Goal: Information Seeking & Learning: Check status

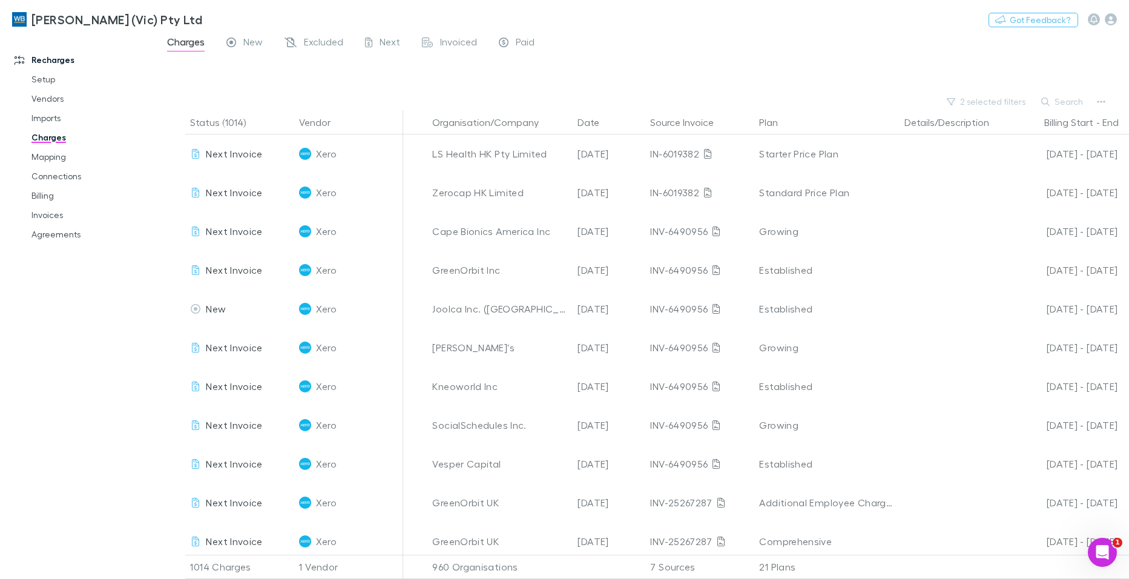
click at [46, 140] on link "Charges" at bounding box center [90, 137] width 143 height 19
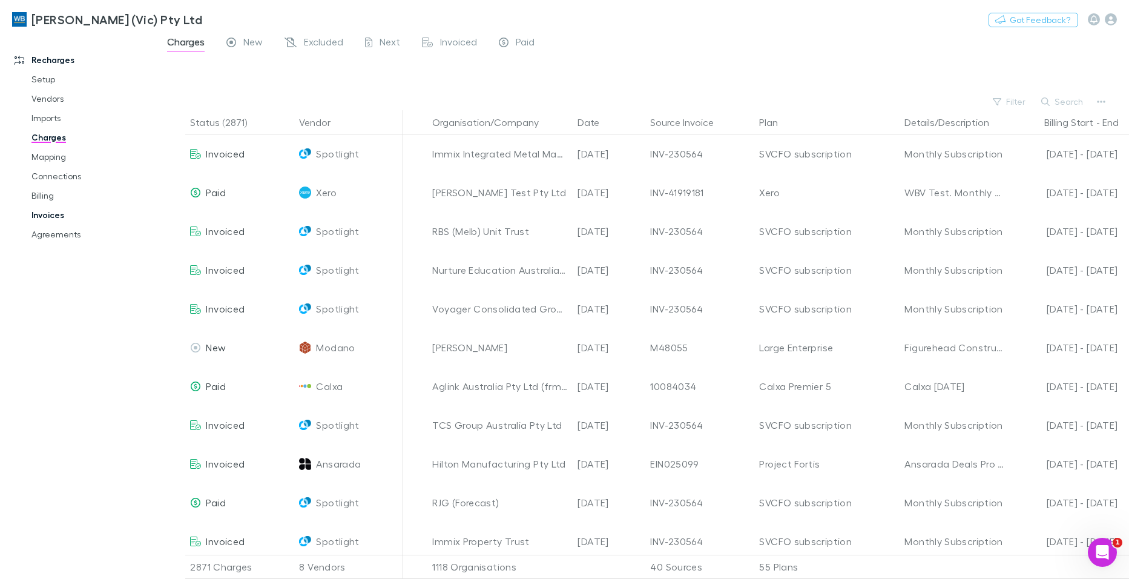
click at [42, 214] on link "Invoices" at bounding box center [90, 214] width 143 height 19
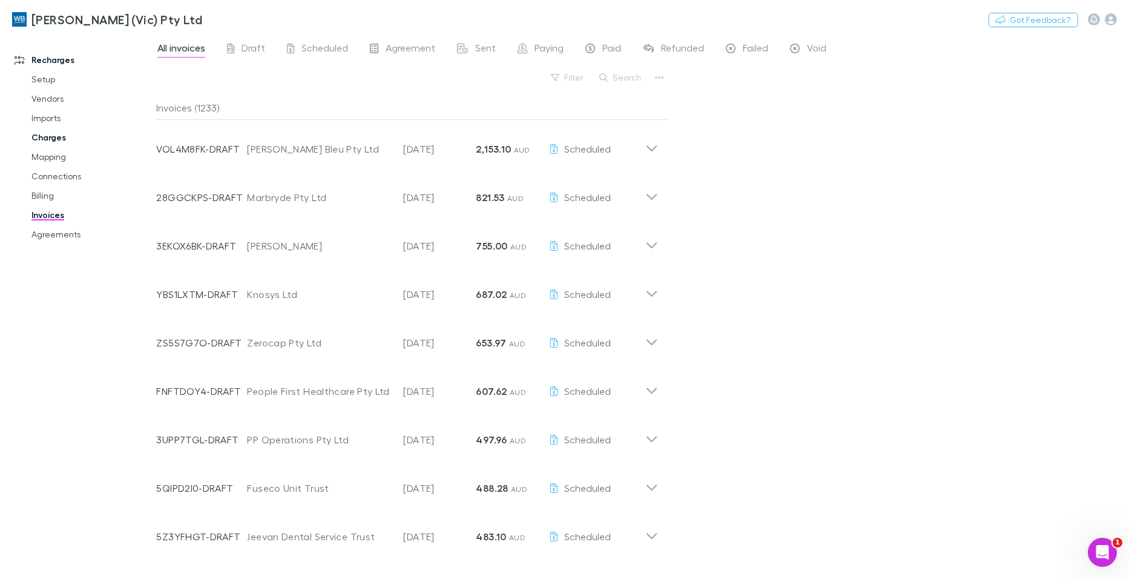
click at [54, 136] on link "Charges" at bounding box center [90, 137] width 143 height 19
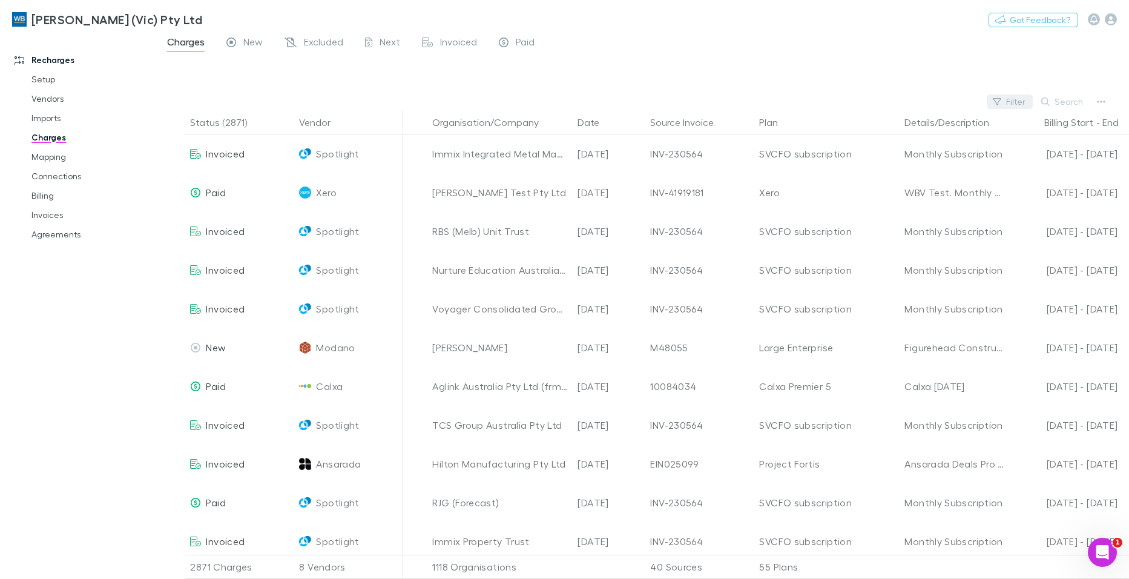
click at [1007, 100] on button "Filter" at bounding box center [1010, 101] width 46 height 15
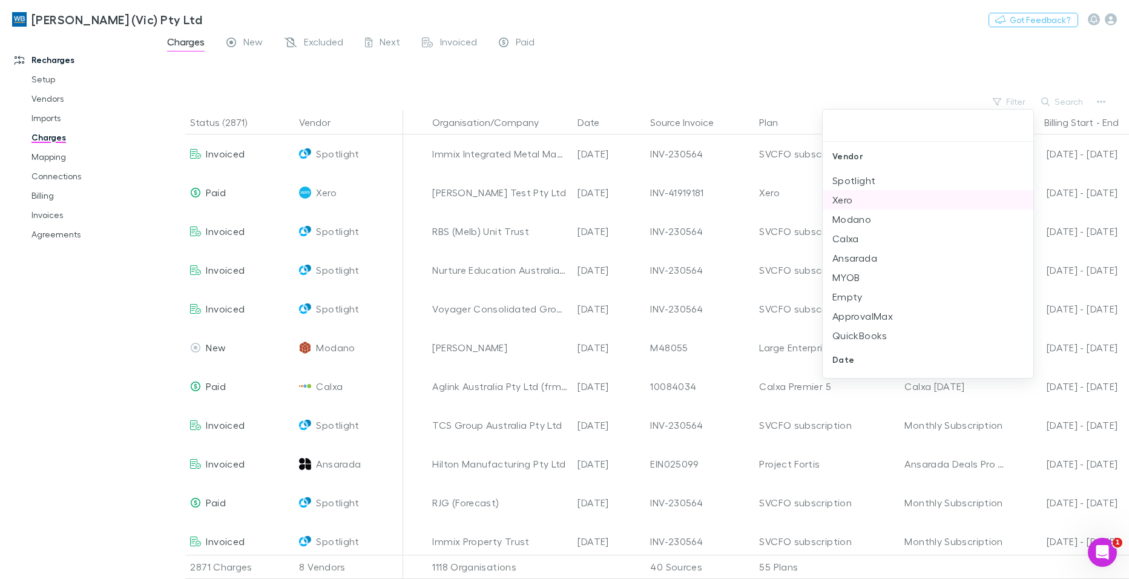
click at [846, 199] on li "Xero" at bounding box center [928, 199] width 211 height 19
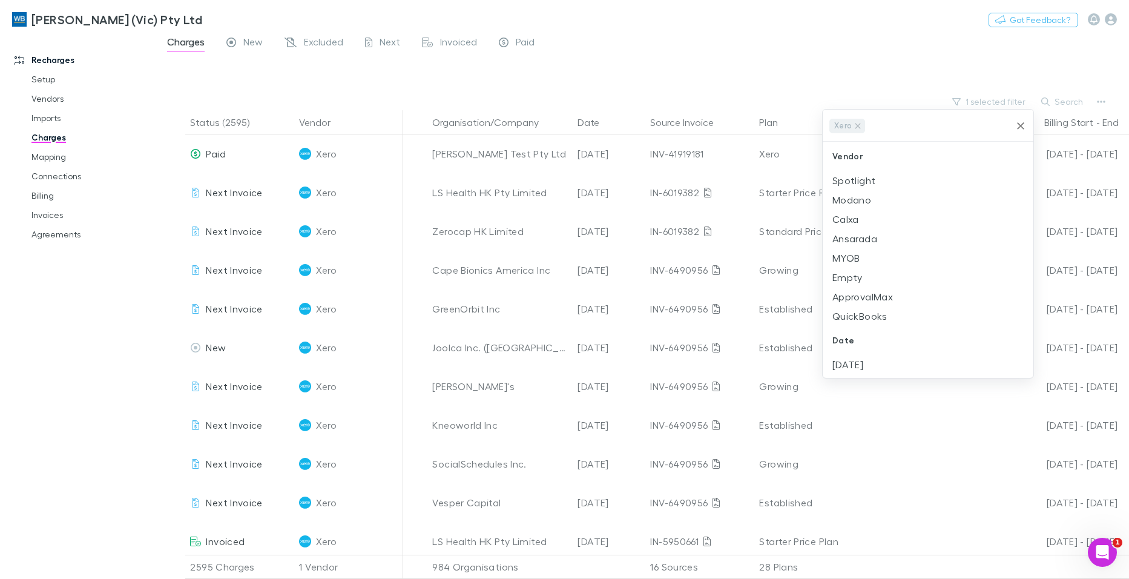
click at [896, 42] on div at bounding box center [564, 289] width 1129 height 579
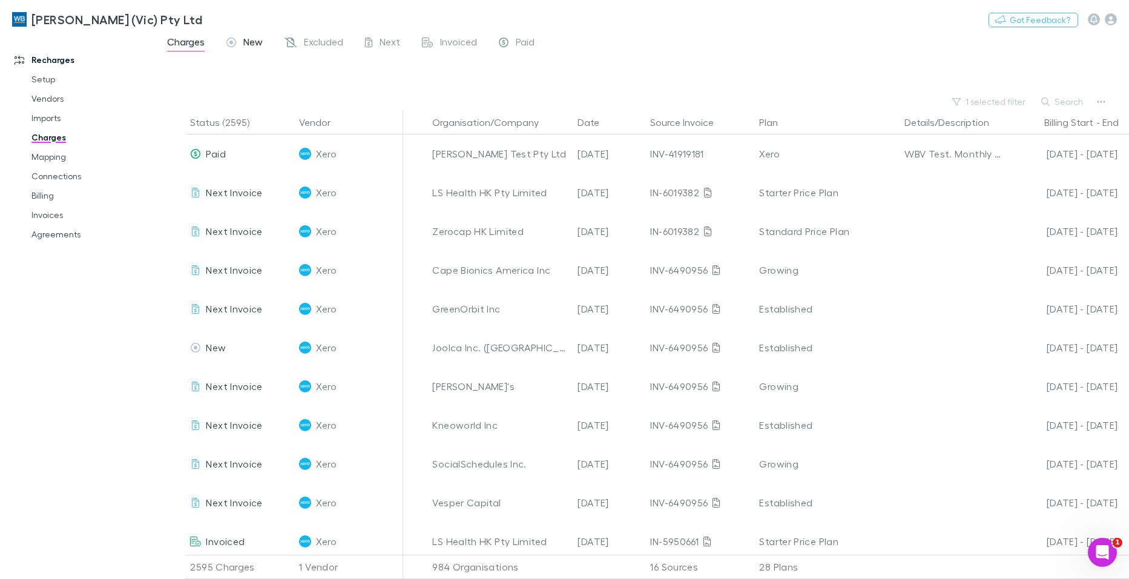
click at [248, 41] on span "New" at bounding box center [252, 44] width 19 height 16
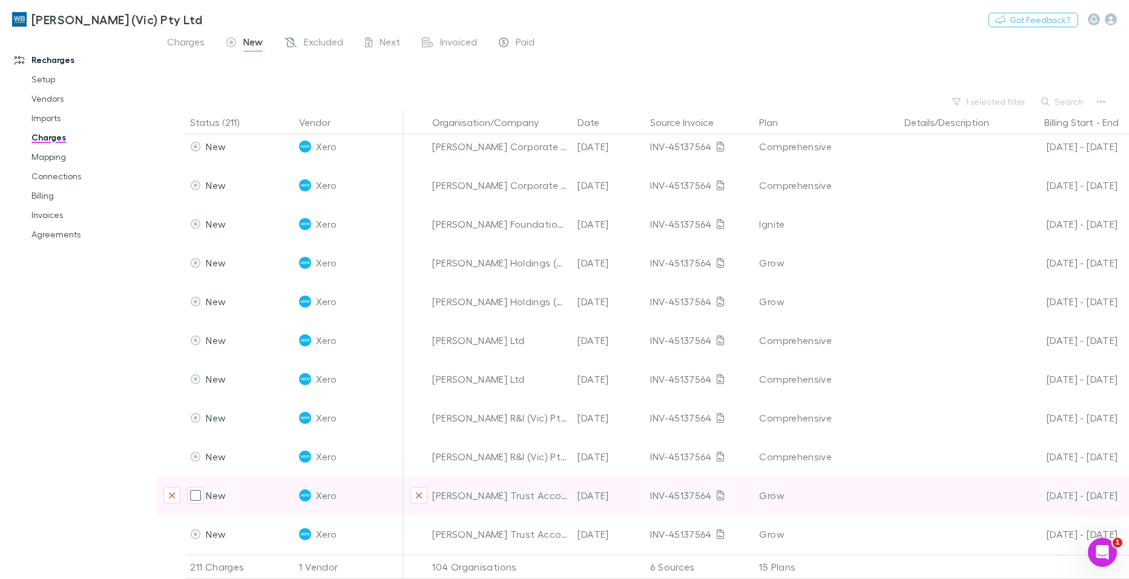
scroll to position [1513, 0]
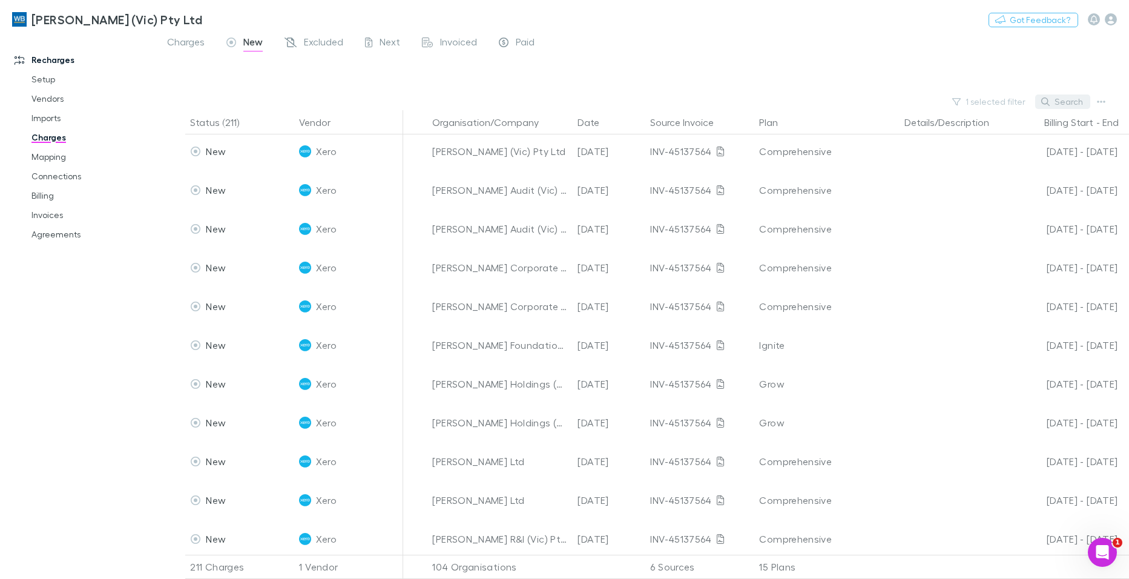
click at [1062, 98] on button "Search" at bounding box center [1062, 101] width 55 height 15
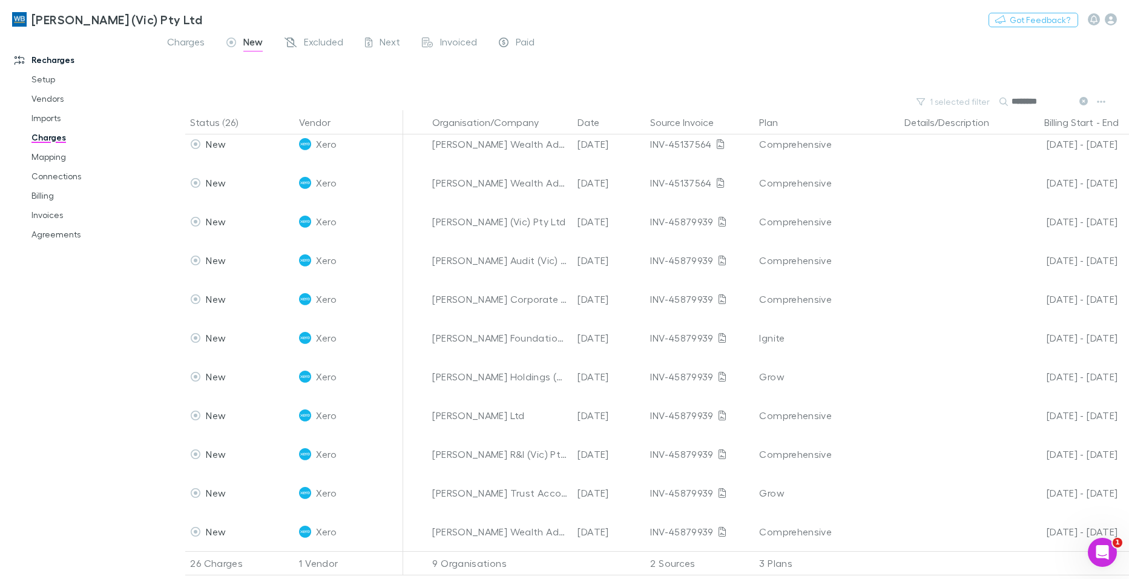
scroll to position [41, 0]
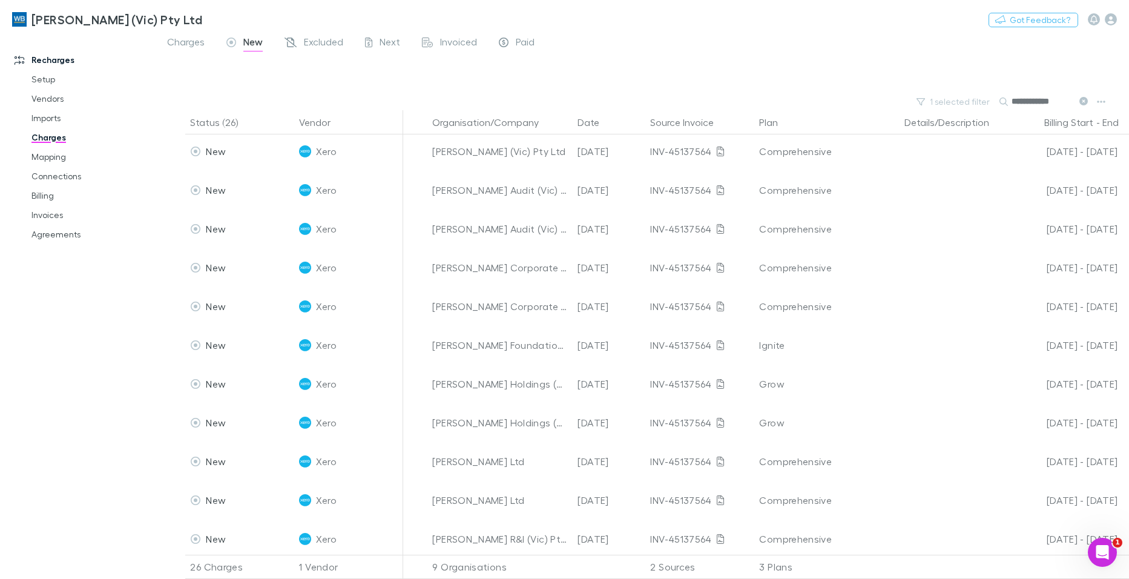
type input "**********"
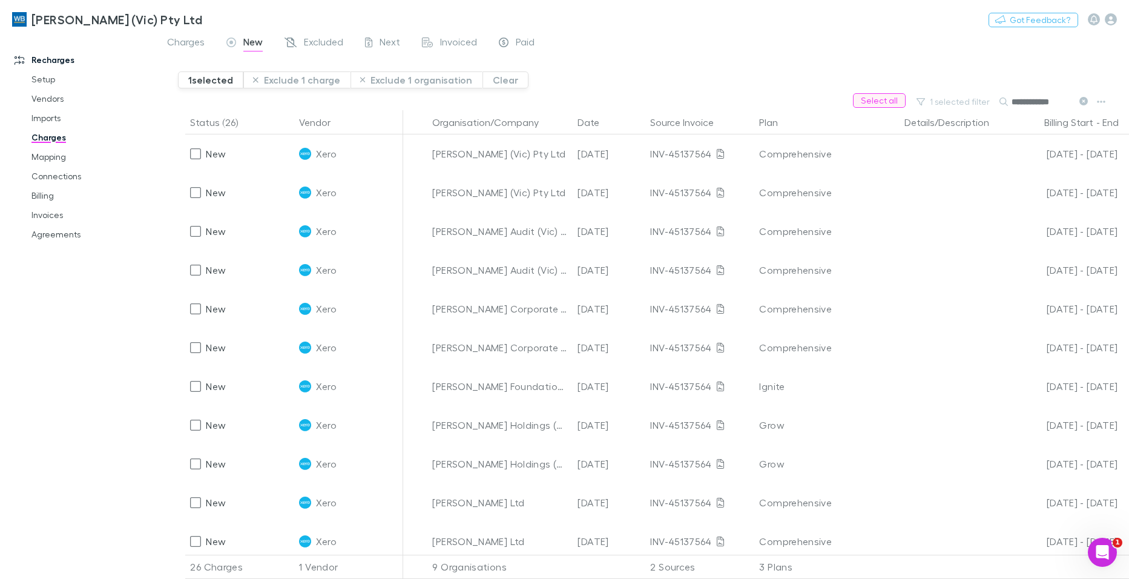
click at [888, 100] on button "Select all" at bounding box center [879, 100] width 53 height 15
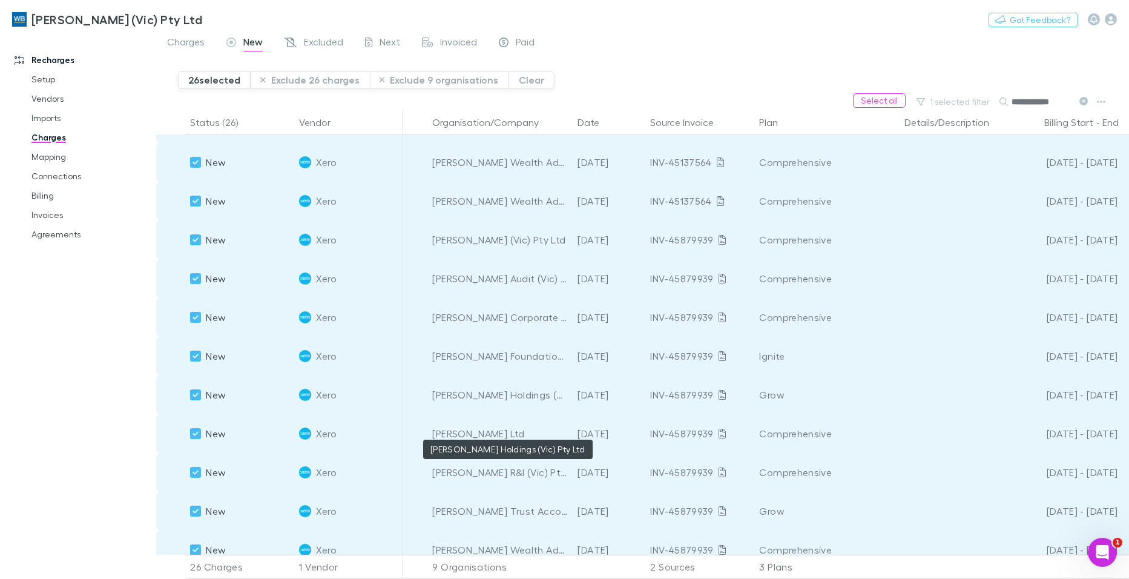
scroll to position [600, 0]
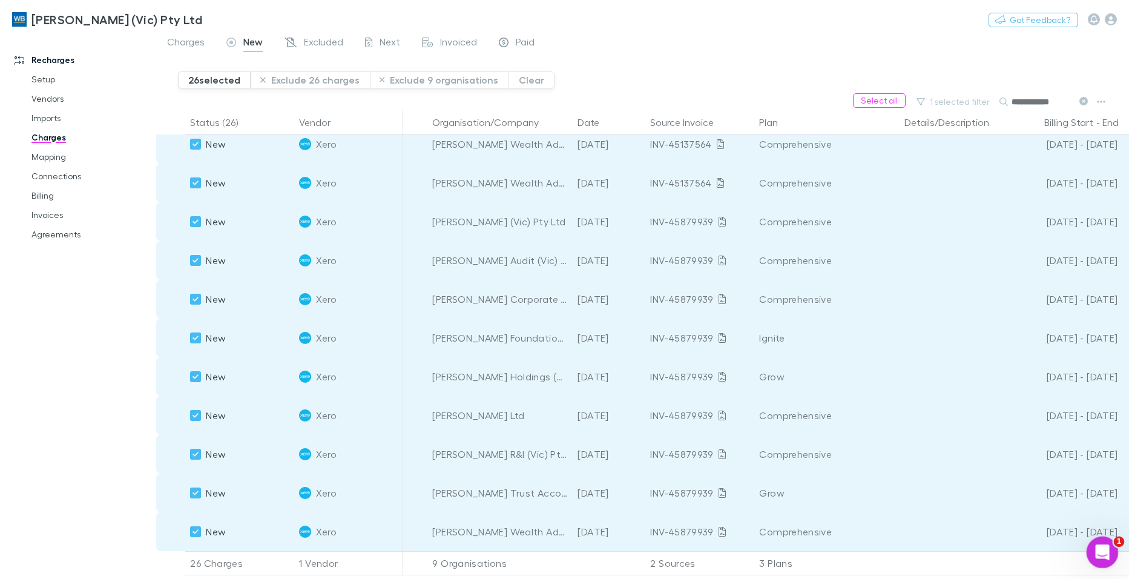
click at [1111, 542] on div "Open Intercom Messenger" at bounding box center [1100, 550] width 40 height 40
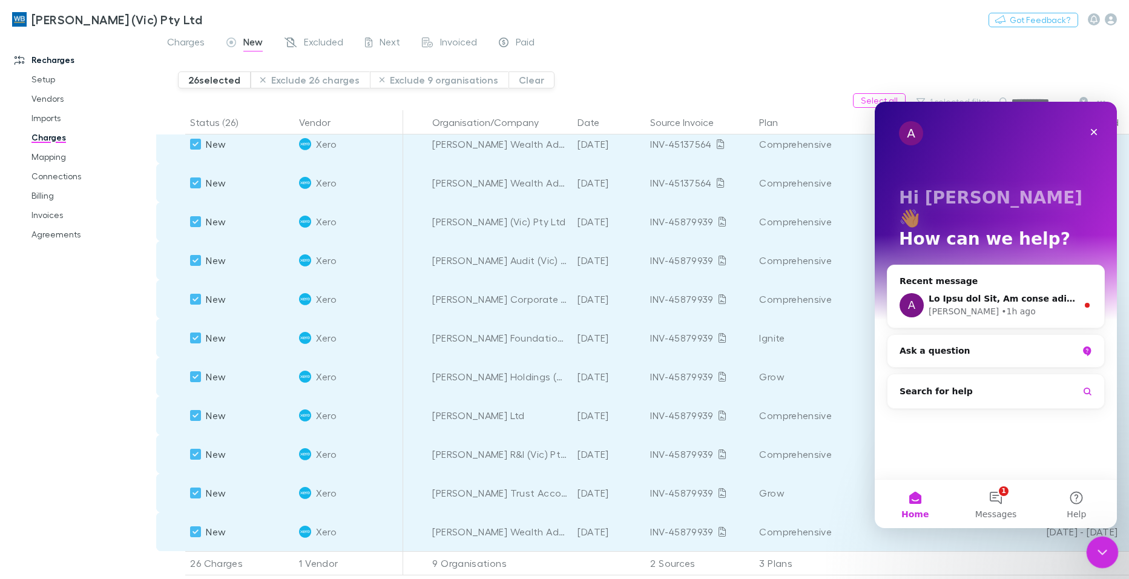
scroll to position [0, 0]
click at [1094, 132] on icon "Close" at bounding box center [1094, 132] width 7 height 7
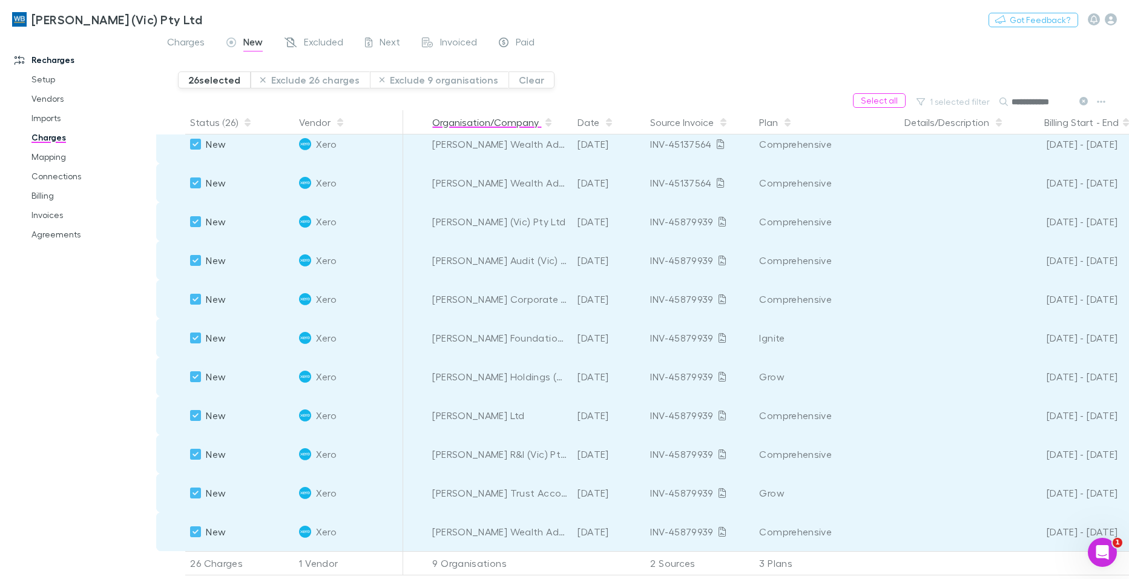
click at [468, 125] on button "Organisation/Company" at bounding box center [492, 122] width 121 height 24
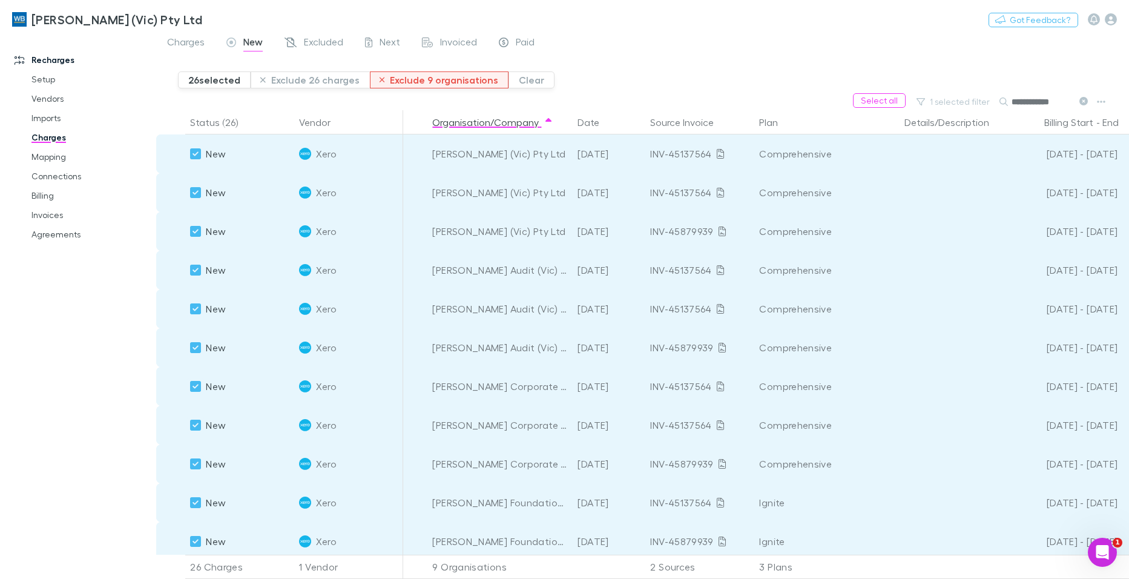
click at [450, 79] on button "Exclude 9 organisations" at bounding box center [439, 79] width 139 height 17
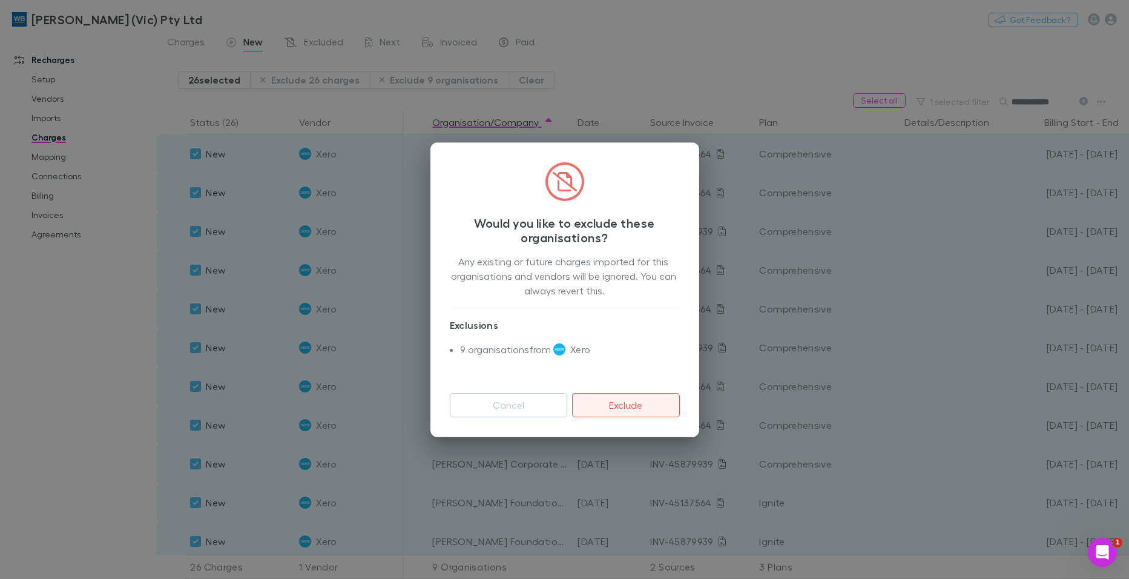
click at [615, 412] on button "Exclude" at bounding box center [625, 405] width 107 height 24
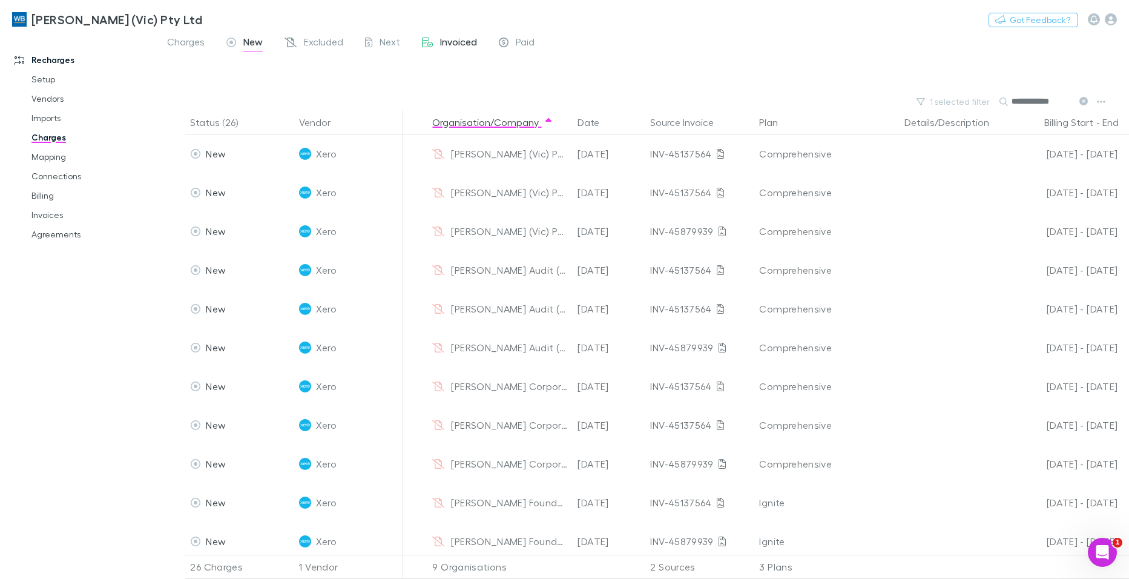
click at [459, 39] on span "Invoiced" at bounding box center [458, 44] width 37 height 16
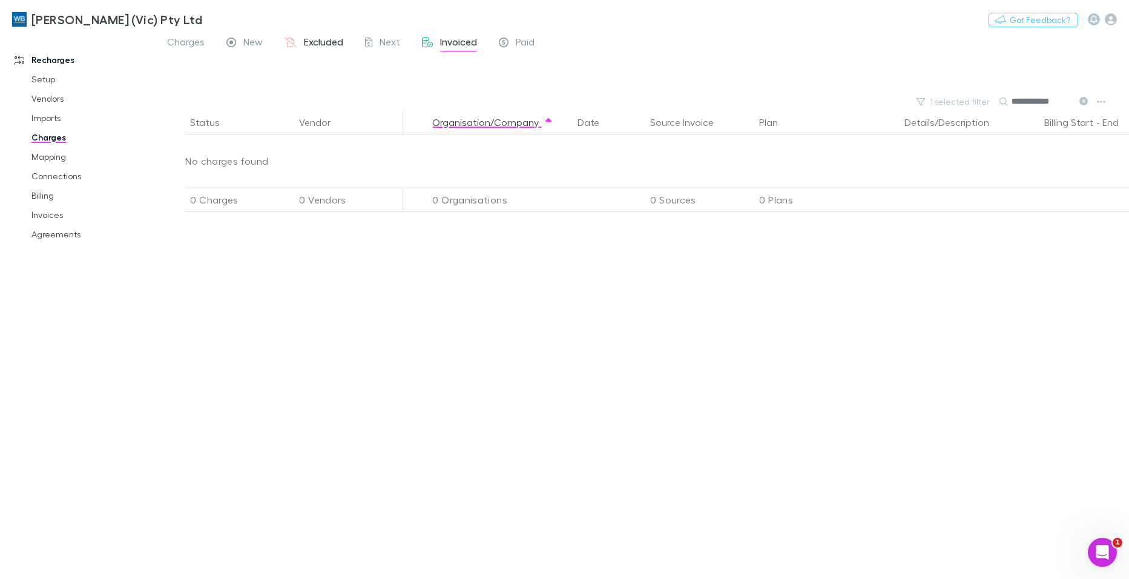
click at [255, 41] on span "New" at bounding box center [252, 44] width 19 height 16
click at [317, 39] on span "Excluded" at bounding box center [323, 44] width 39 height 16
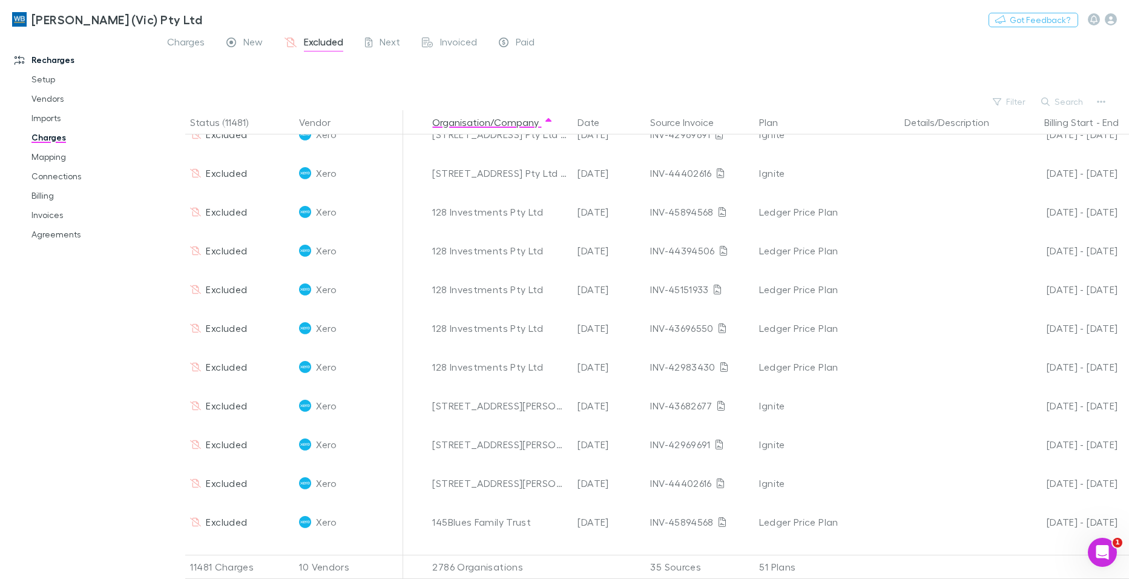
scroll to position [182, 0]
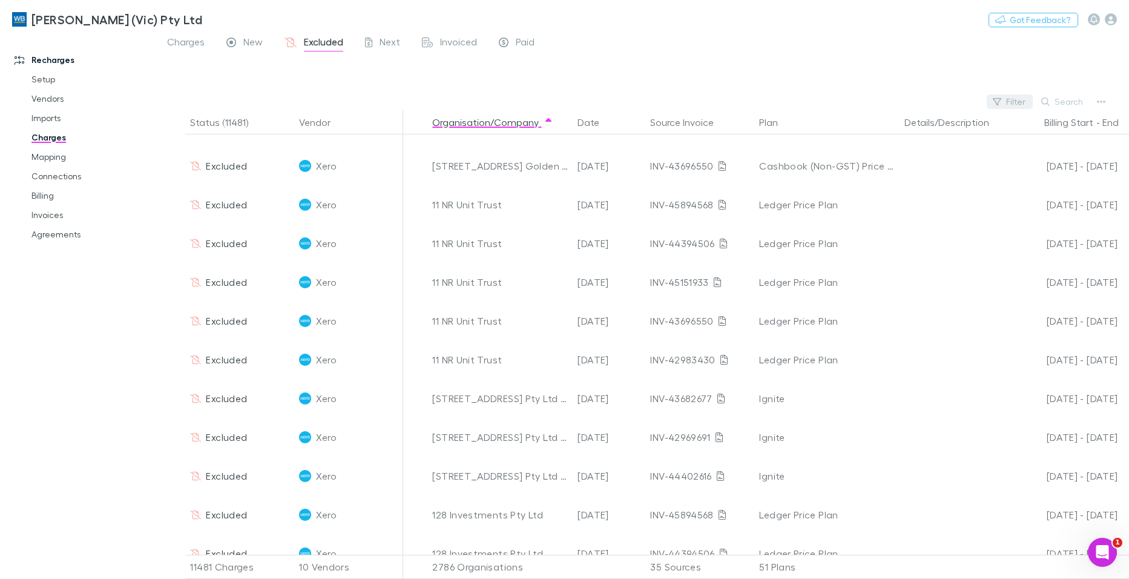
click at [1008, 97] on button "Filter" at bounding box center [1010, 101] width 46 height 15
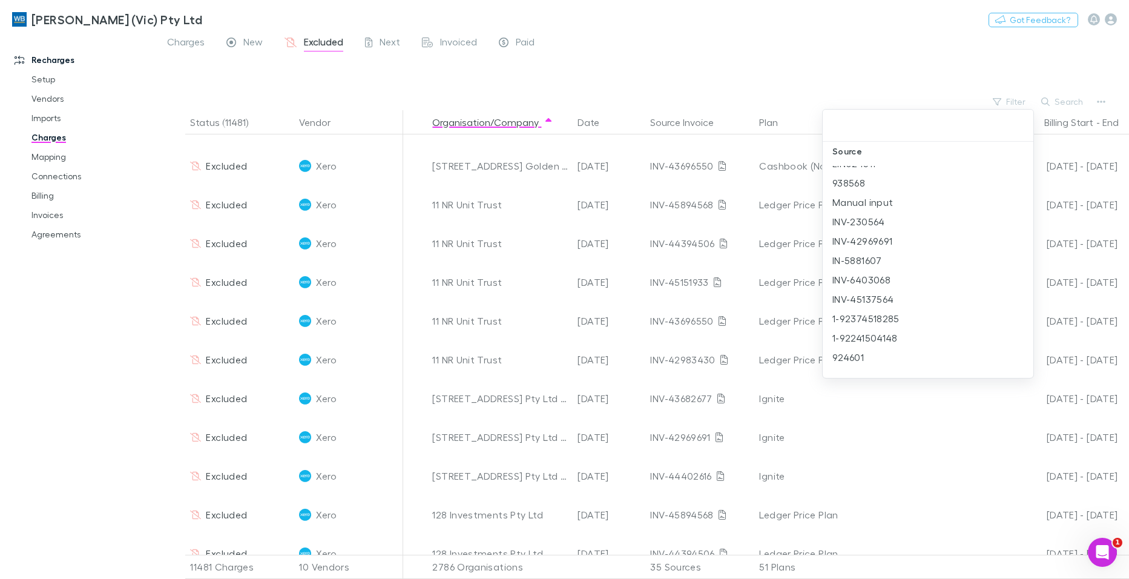
scroll to position [2088, 0]
click at [906, 19] on div at bounding box center [564, 289] width 1129 height 579
click at [1059, 100] on div at bounding box center [564, 289] width 1129 height 579
click at [1065, 105] on div at bounding box center [564, 289] width 1129 height 579
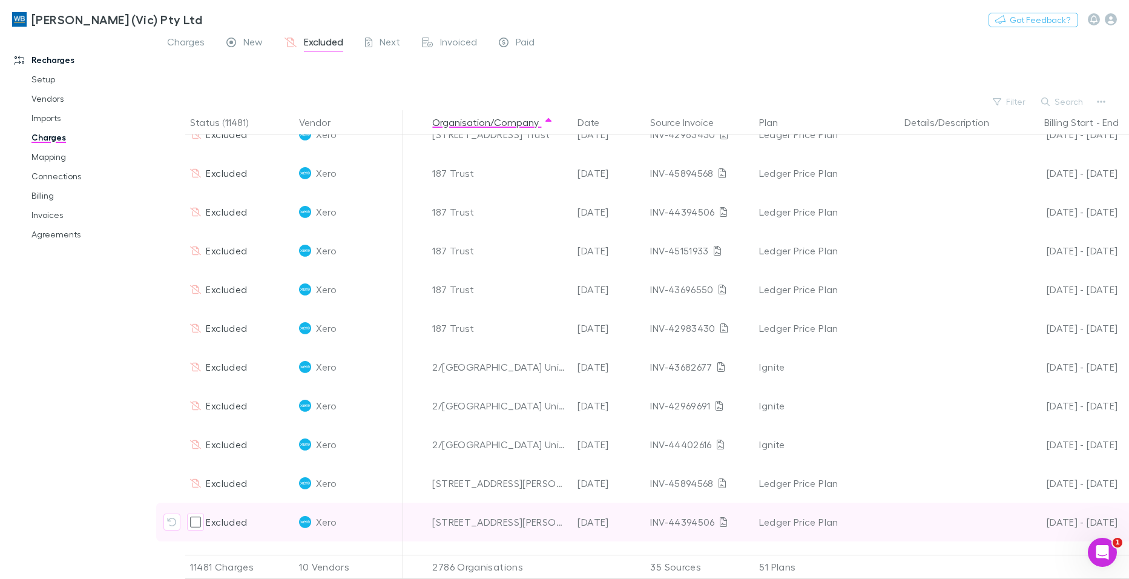
scroll to position [1755, 0]
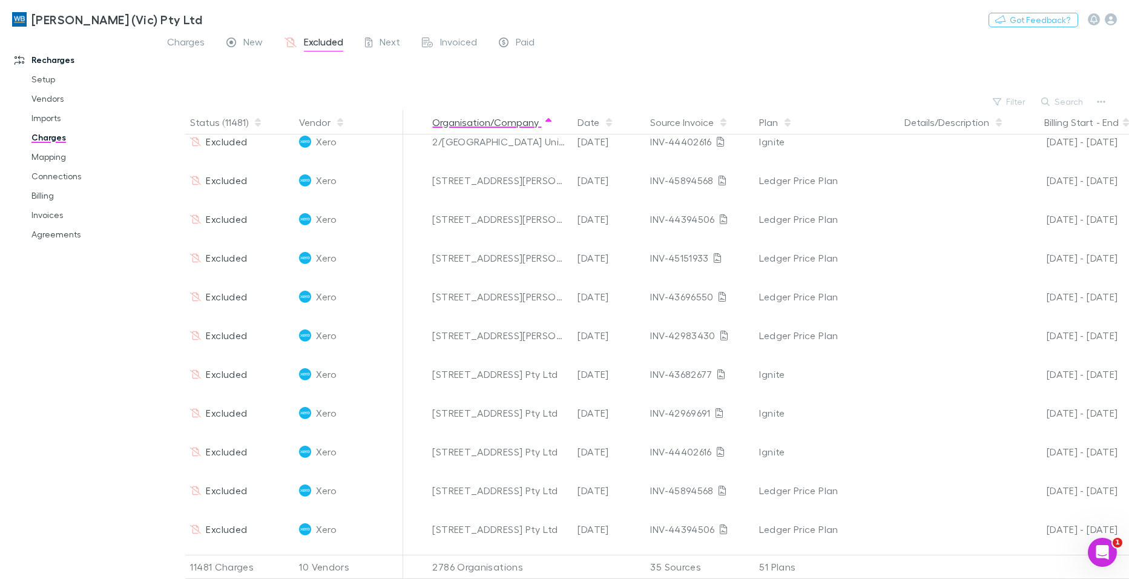
click at [464, 123] on button "Organisation/Company" at bounding box center [492, 122] width 121 height 24
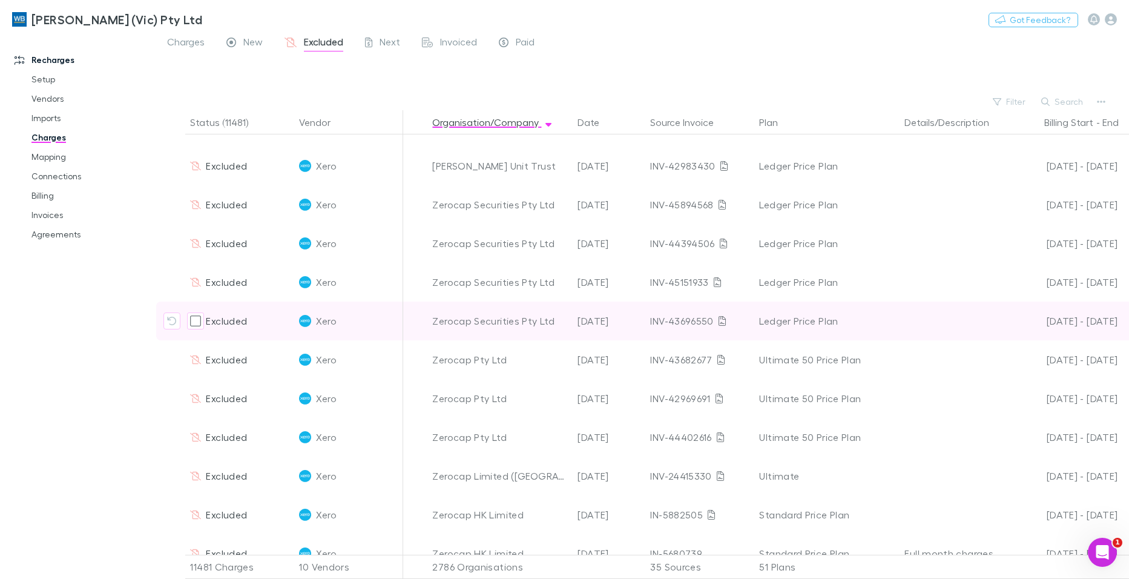
scroll to position [666, 0]
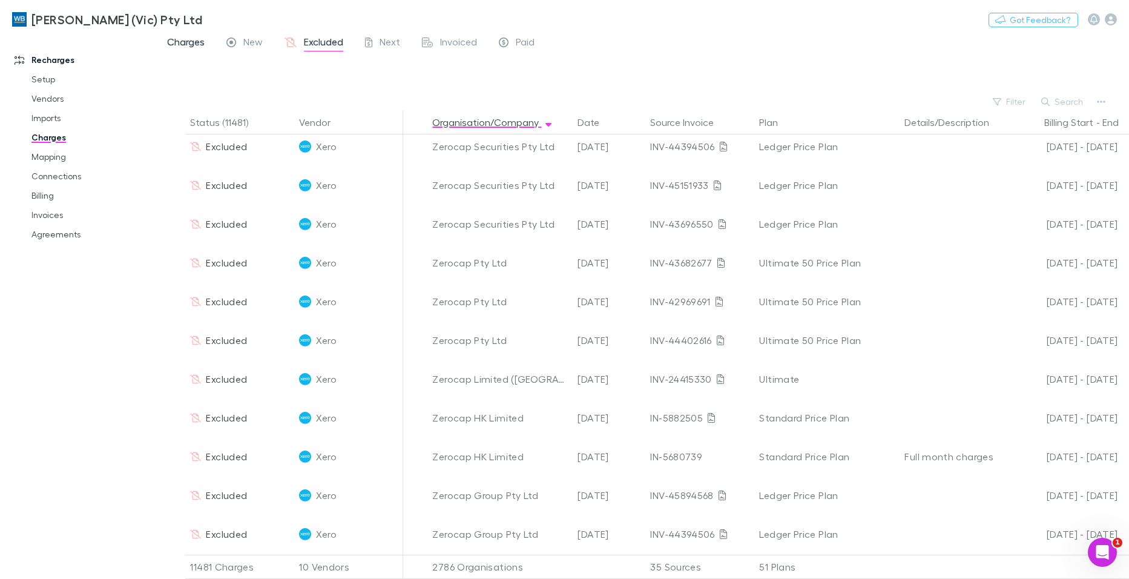
click at [184, 42] on span "Charges" at bounding box center [186, 44] width 38 height 16
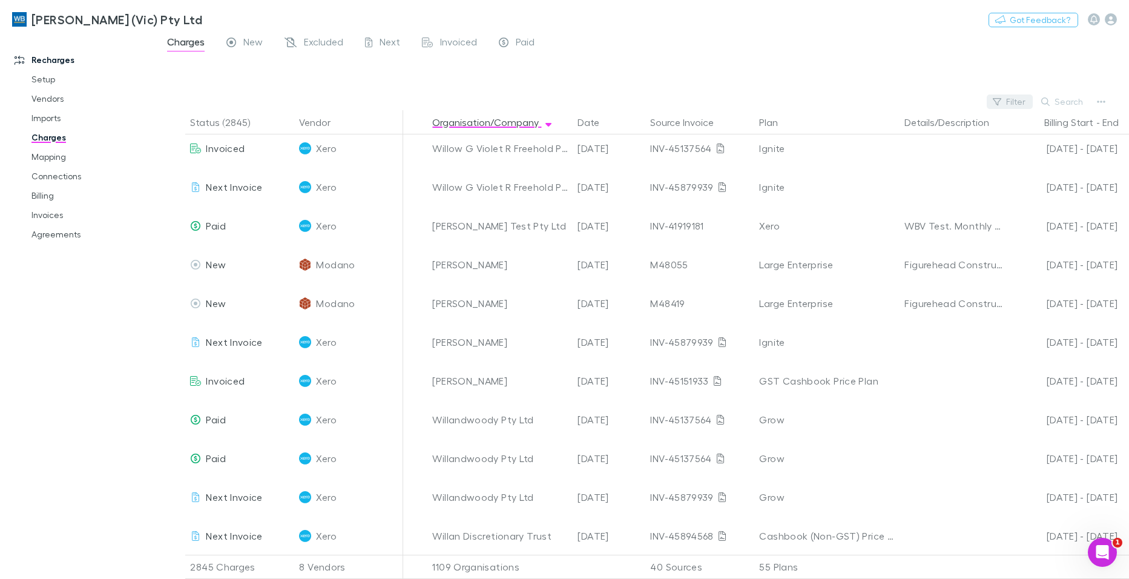
scroll to position [2777, 0]
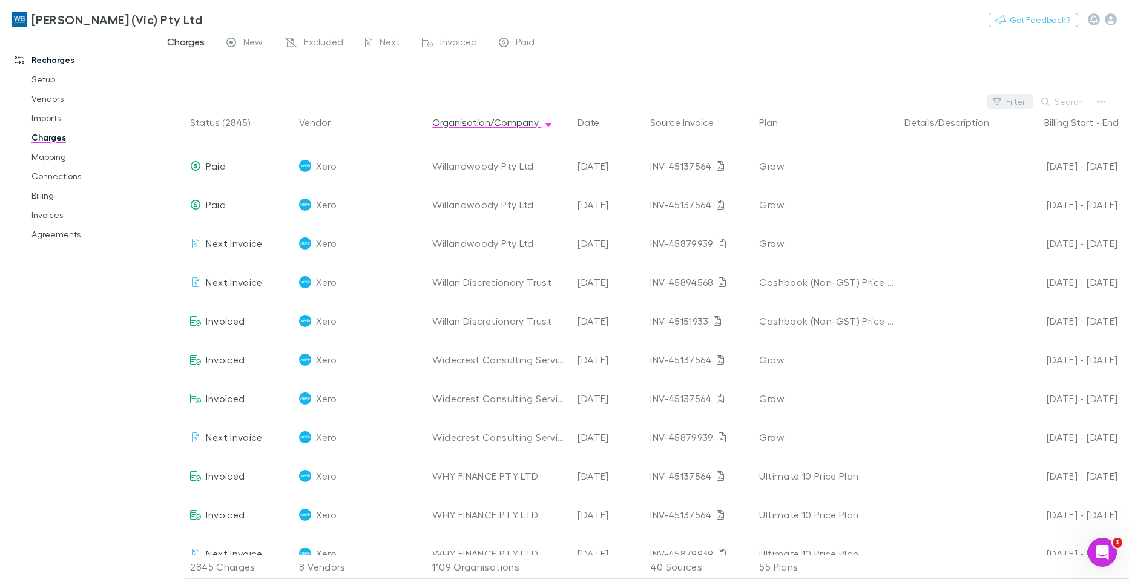
click at [1024, 100] on button "Filter" at bounding box center [1010, 101] width 46 height 15
click at [861, 199] on li "Xero" at bounding box center [928, 199] width 211 height 19
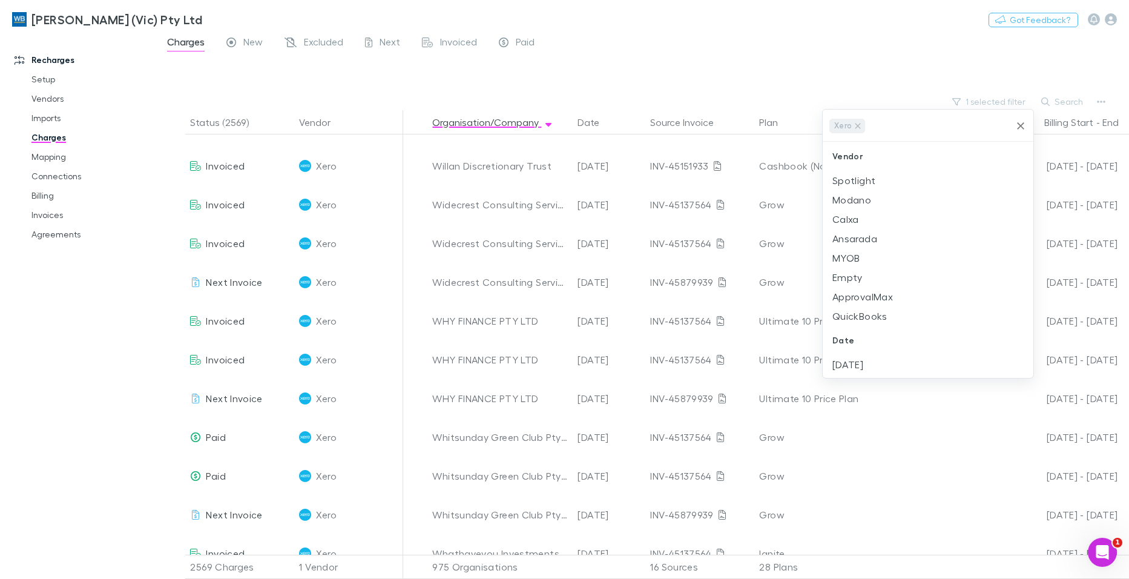
scroll to position [2622, 0]
click at [791, 36] on div at bounding box center [564, 289] width 1129 height 579
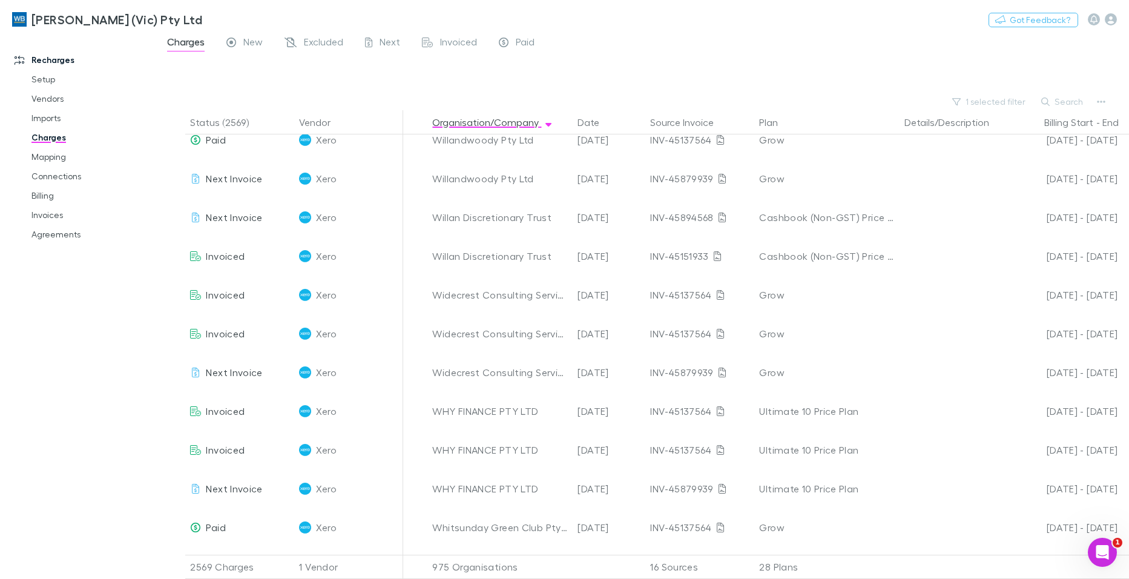
scroll to position [2561, 0]
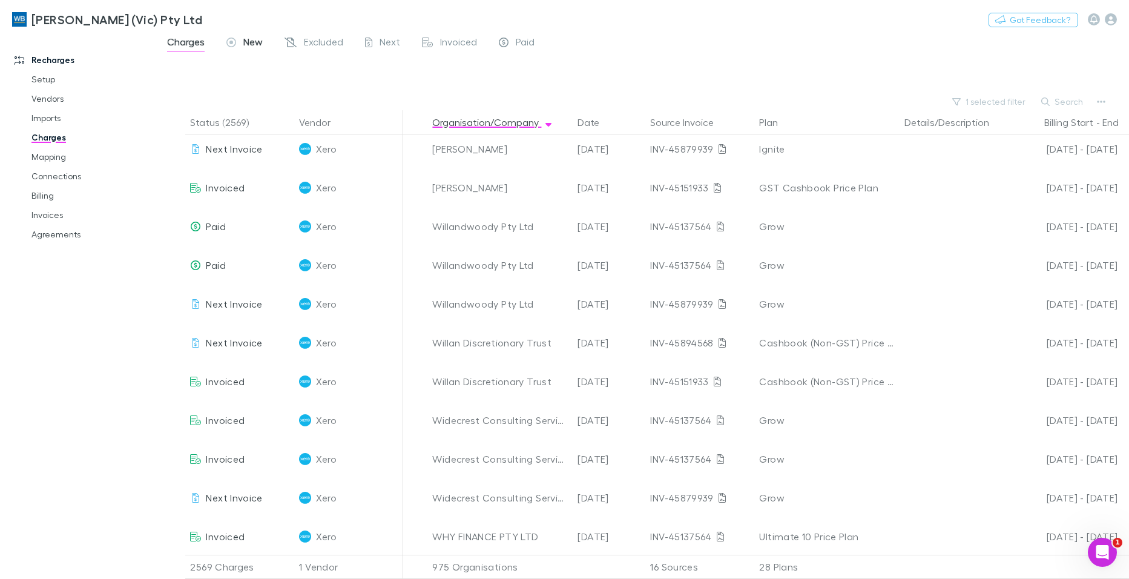
click at [258, 45] on span "New" at bounding box center [252, 44] width 19 height 16
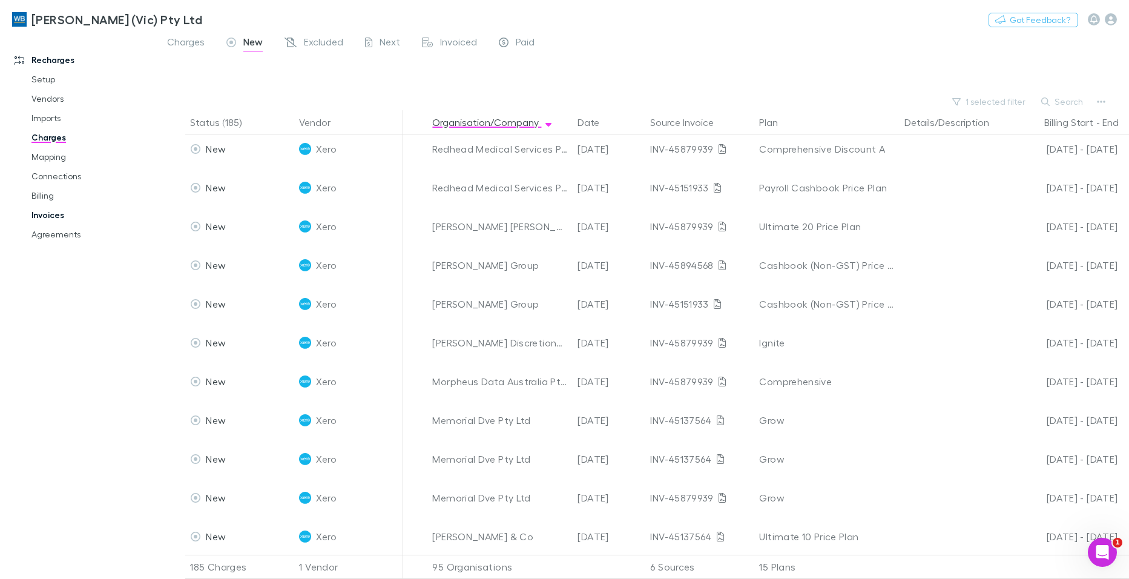
click at [49, 212] on link "Invoices" at bounding box center [90, 214] width 143 height 19
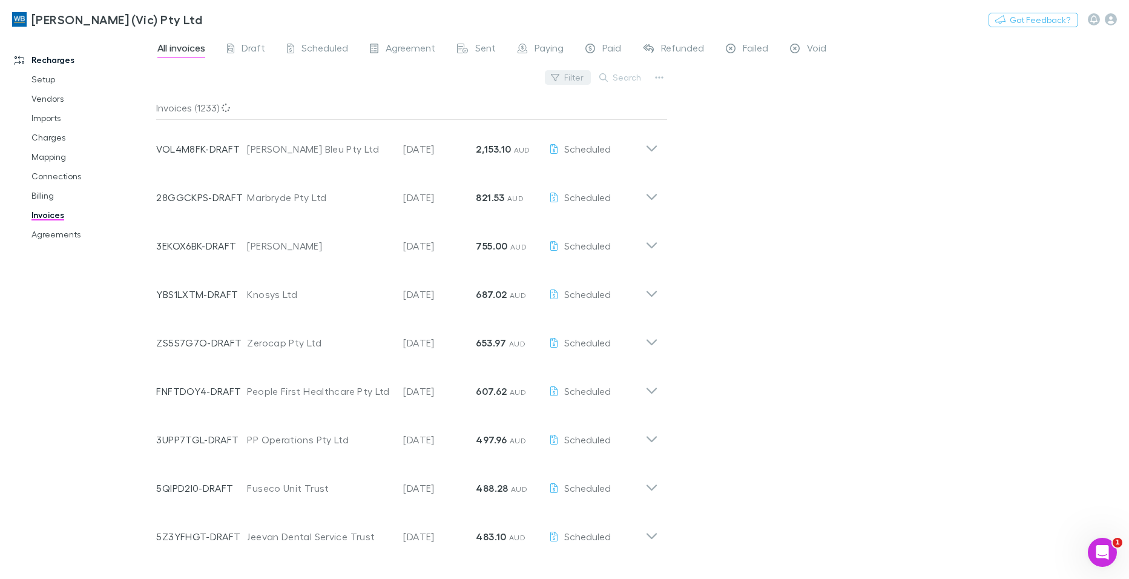
click at [582, 74] on button "Filter" at bounding box center [568, 77] width 46 height 15
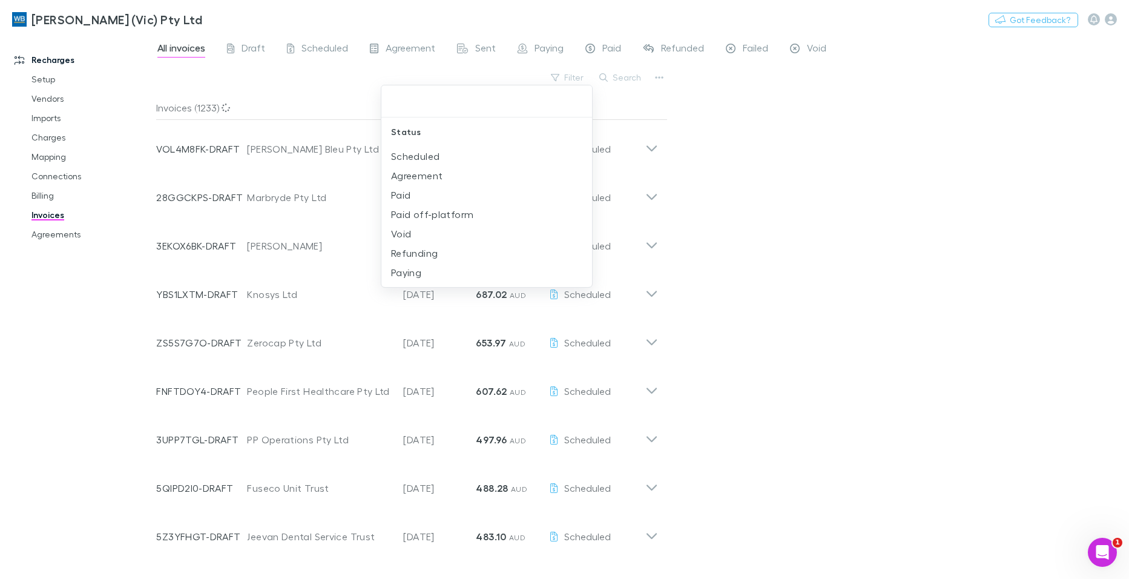
click at [642, 76] on div at bounding box center [564, 289] width 1129 height 579
click at [654, 79] on button "button" at bounding box center [659, 77] width 17 height 17
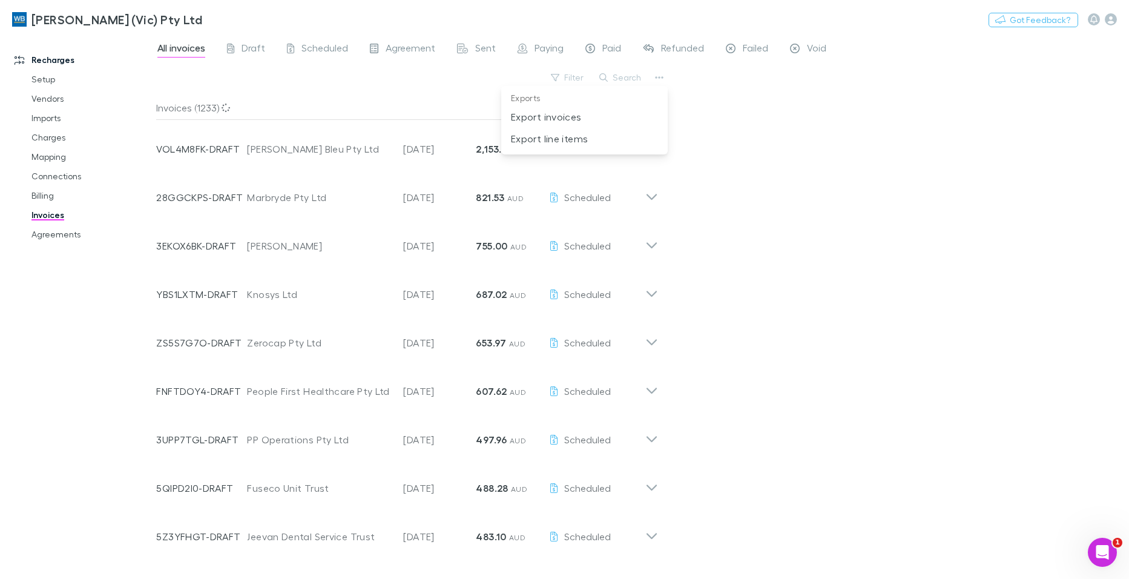
click at [451, 87] on div at bounding box center [564, 289] width 1129 height 579
click at [578, 77] on button "Filter" at bounding box center [568, 77] width 46 height 15
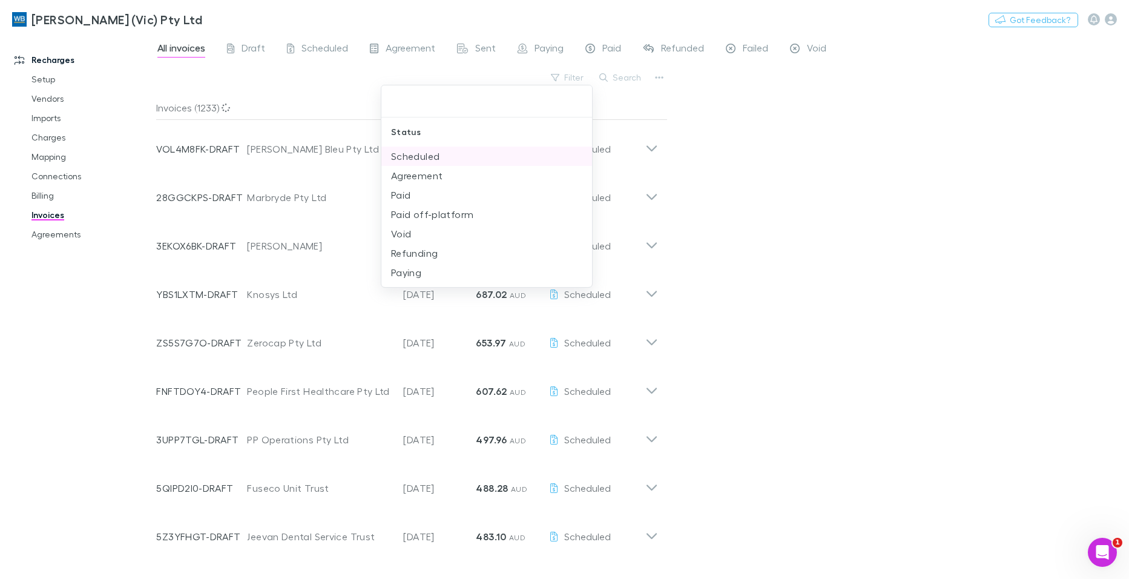
click at [414, 152] on li "Scheduled" at bounding box center [486, 155] width 211 height 19
click at [287, 149] on div at bounding box center [564, 289] width 1129 height 579
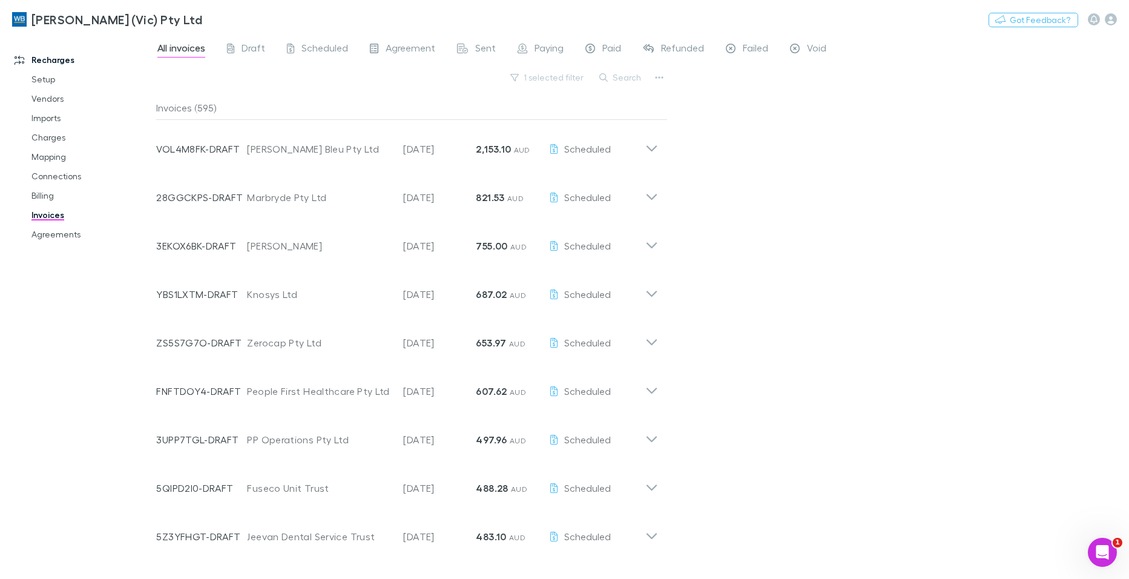
click at [287, 149] on div "[PERSON_NAME] Bleu Pty Ltd" at bounding box center [319, 149] width 144 height 15
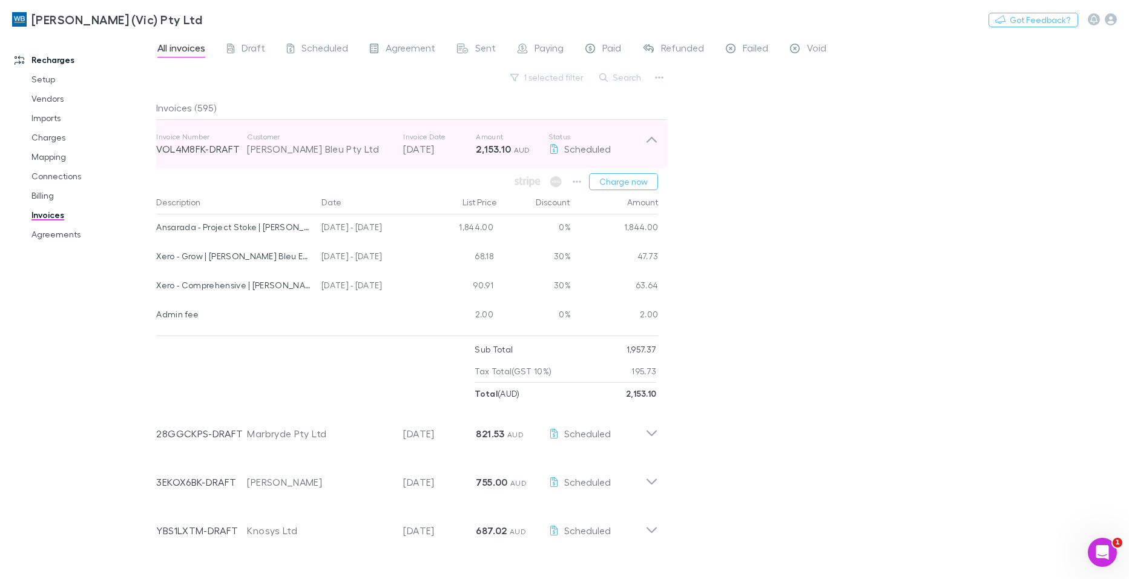
click at [660, 139] on div "Invoice Number VOL4M8FK-DRAFT Customer [PERSON_NAME] Bleu Pty Ltd Invoice Date …" at bounding box center [406, 144] width 521 height 48
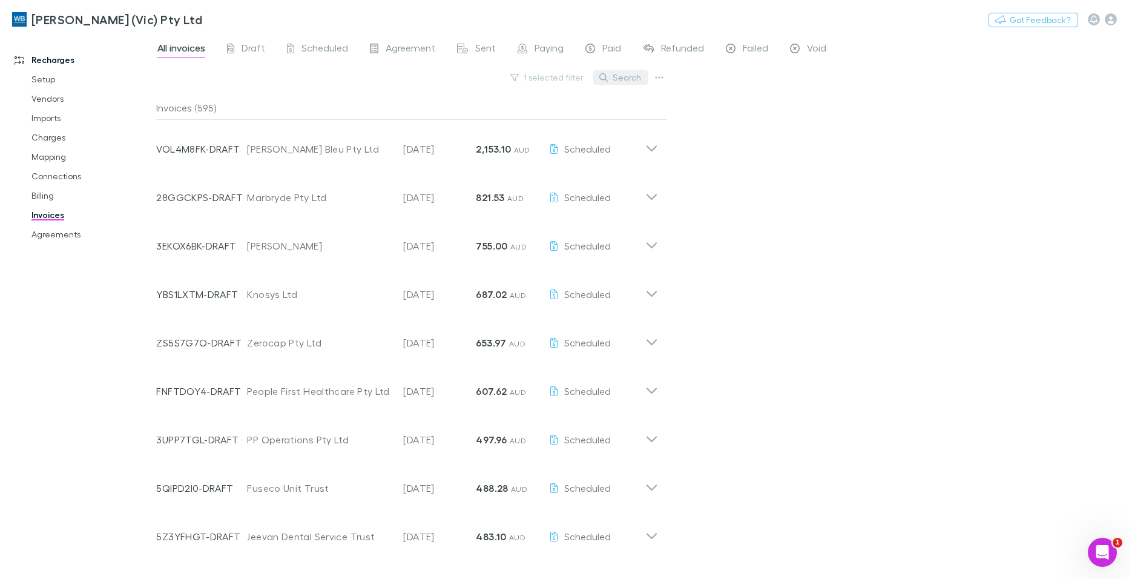
click at [621, 79] on button "Search" at bounding box center [620, 77] width 55 height 15
click at [550, 77] on button "1 selected filter" at bounding box center [547, 77] width 87 height 15
click at [626, 76] on div at bounding box center [564, 289] width 1129 height 579
click at [576, 77] on button "1 selected filter" at bounding box center [547, 77] width 87 height 15
click at [580, 97] on icon "Clear" at bounding box center [579, 102] width 12 height 12
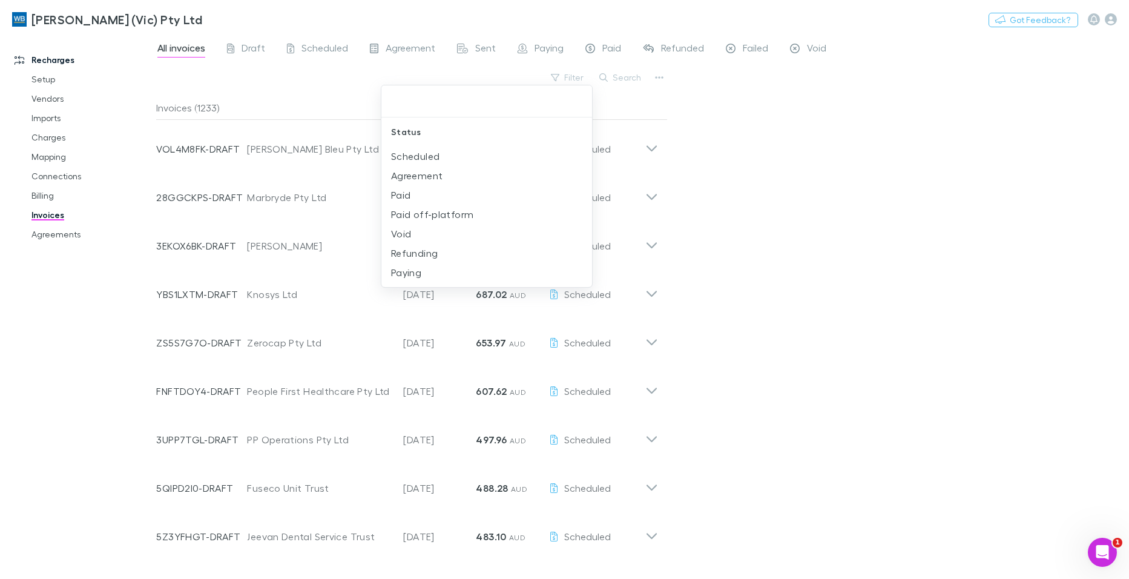
click at [617, 79] on div at bounding box center [564, 289] width 1129 height 579
click at [626, 79] on button "Search" at bounding box center [620, 77] width 55 height 15
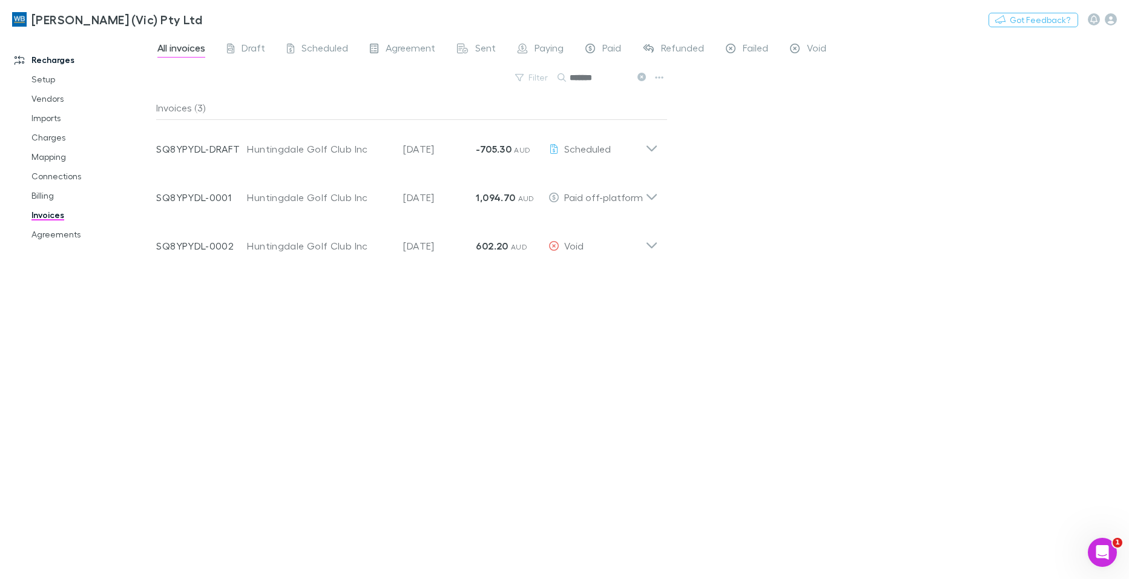
type input "*******"
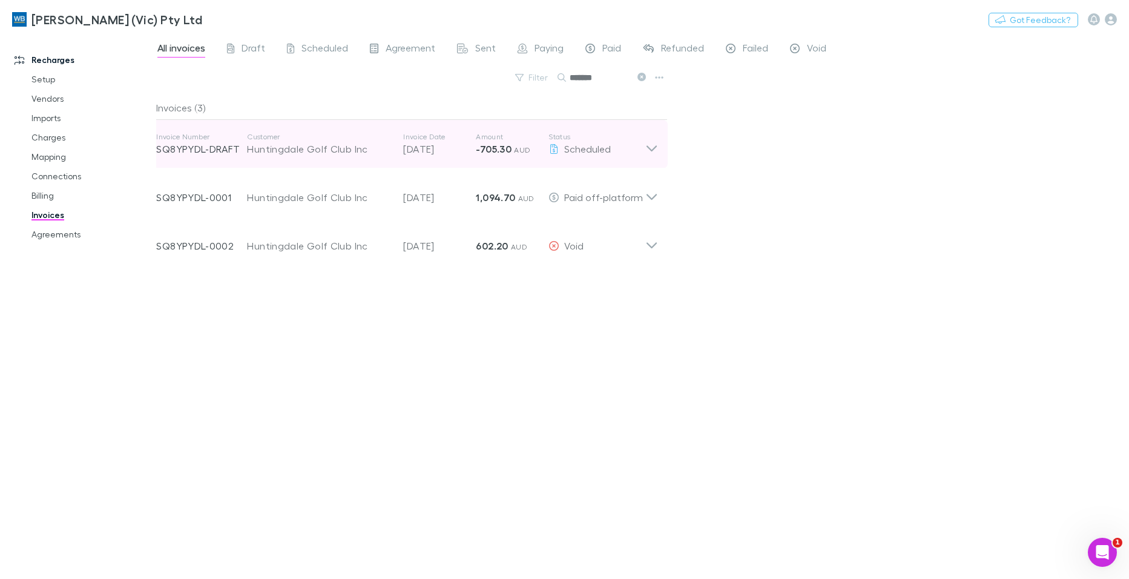
click at [653, 144] on icon at bounding box center [651, 144] width 13 height 24
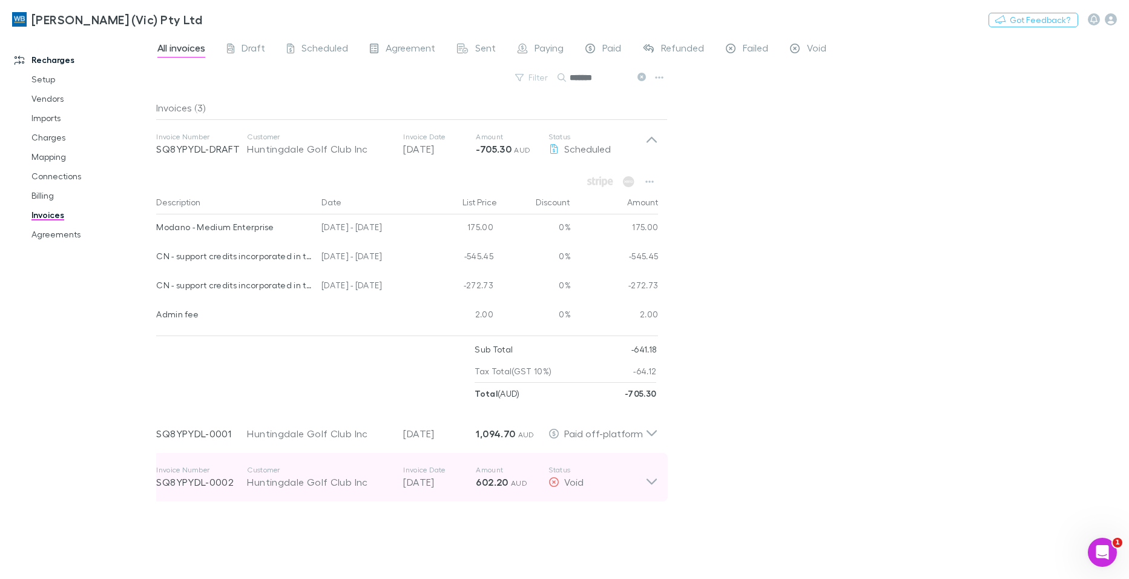
click at [452, 480] on p "[DATE]" at bounding box center [439, 482] width 73 height 15
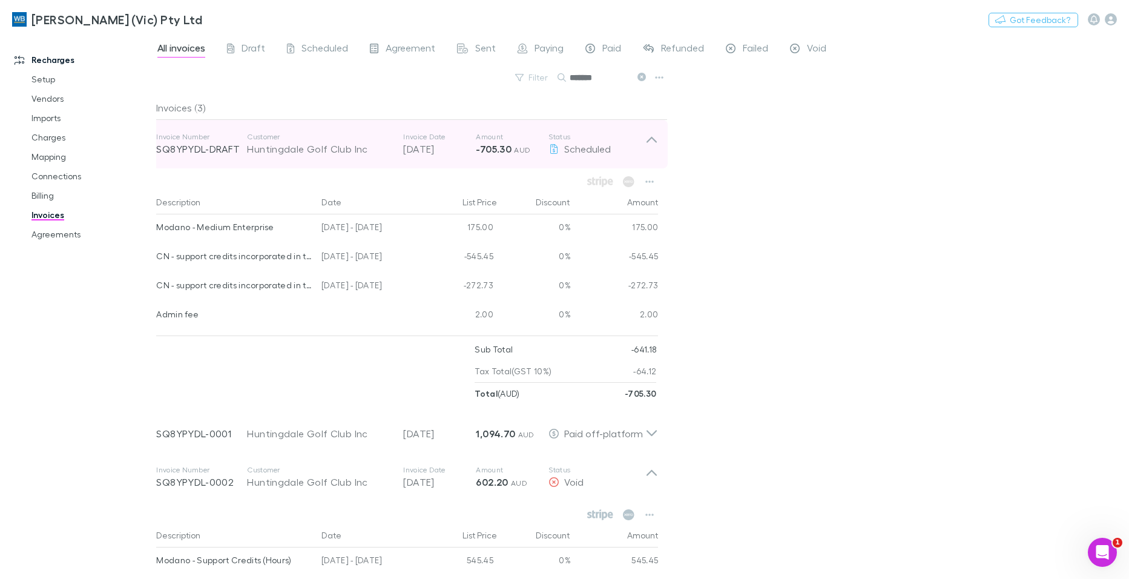
click at [652, 139] on icon at bounding box center [651, 140] width 10 height 6
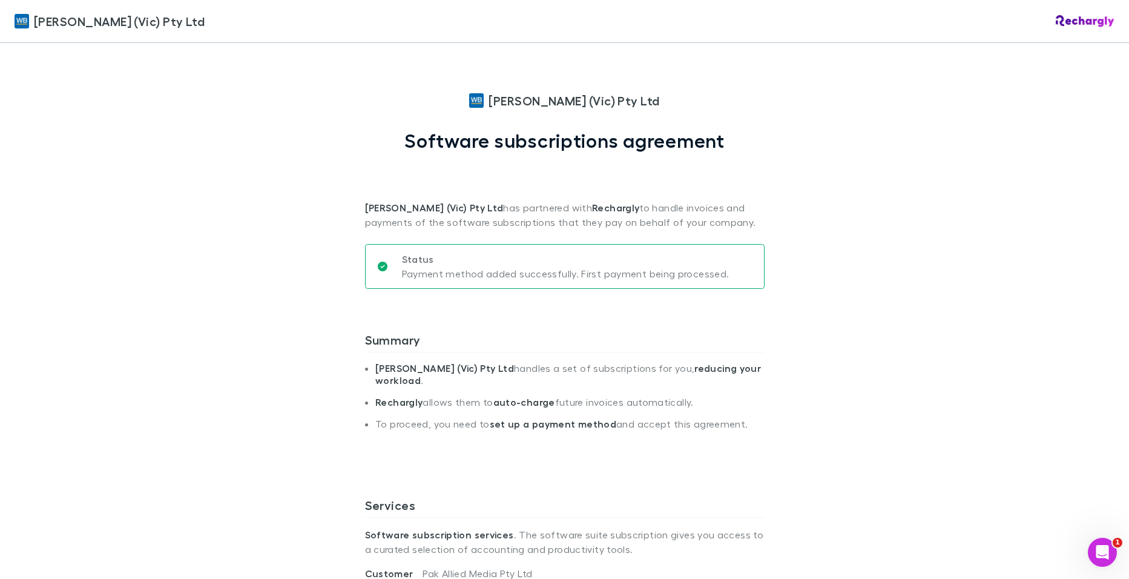
scroll to position [787, 0]
